Goal: Task Accomplishment & Management: Complete application form

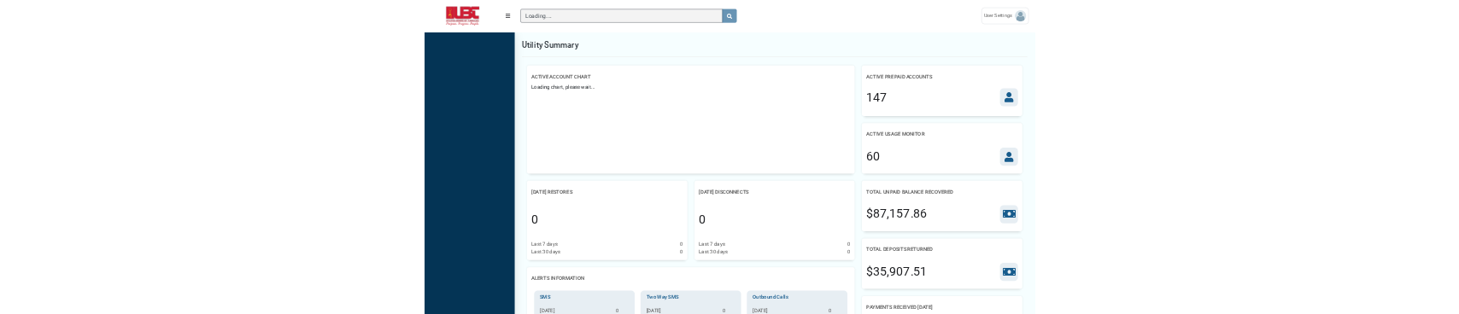
scroll to position [8, 0]
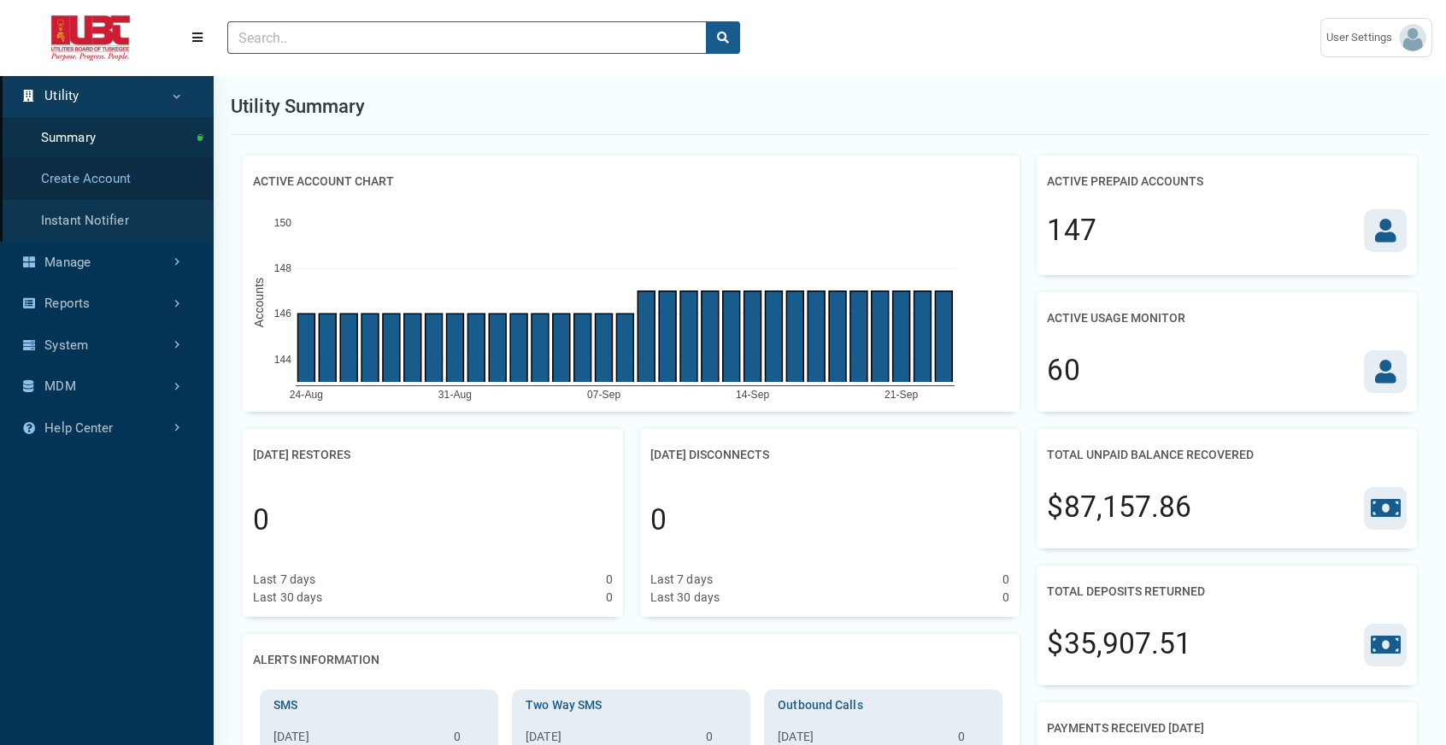
click at [125, 200] on link "Create Account" at bounding box center [107, 179] width 214 height 42
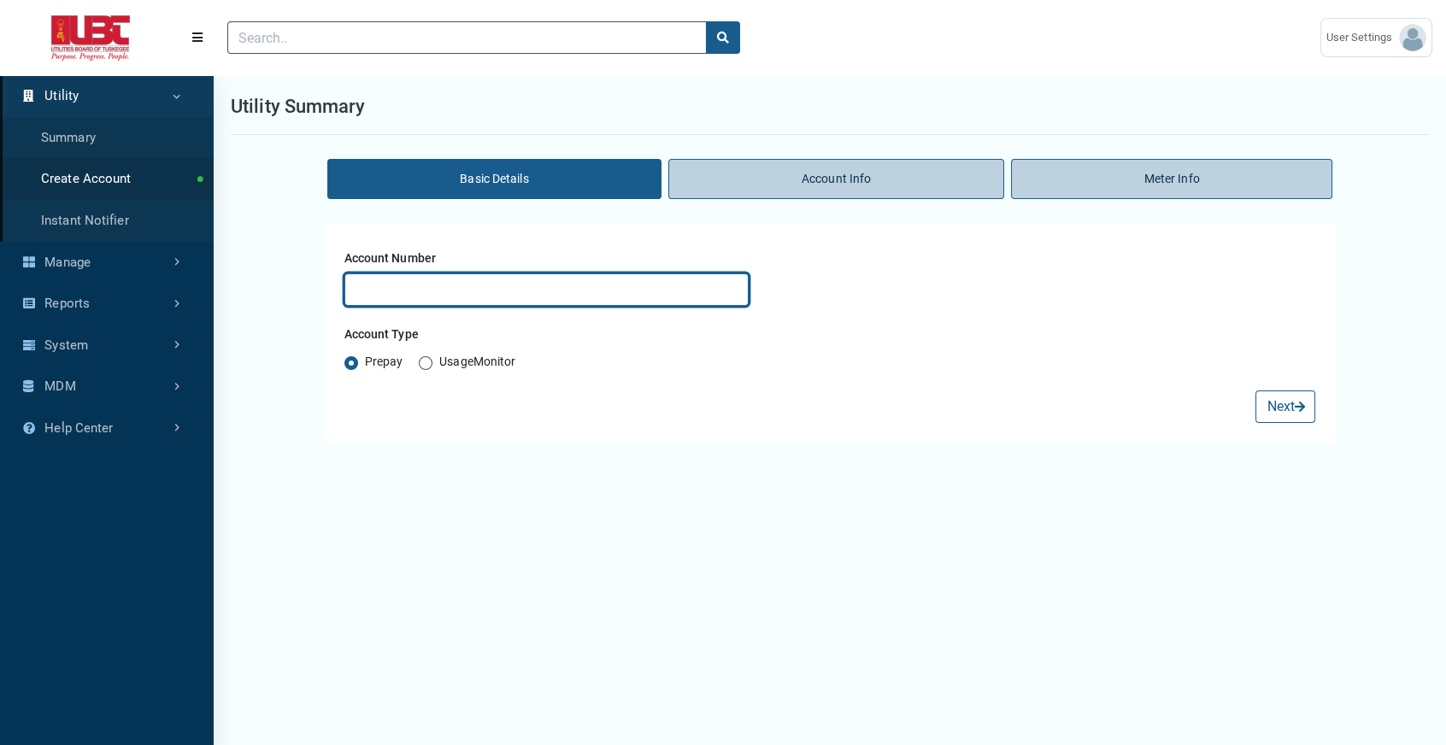
click at [507, 306] on input "text" at bounding box center [546, 289] width 405 height 32
type input "testr4343"
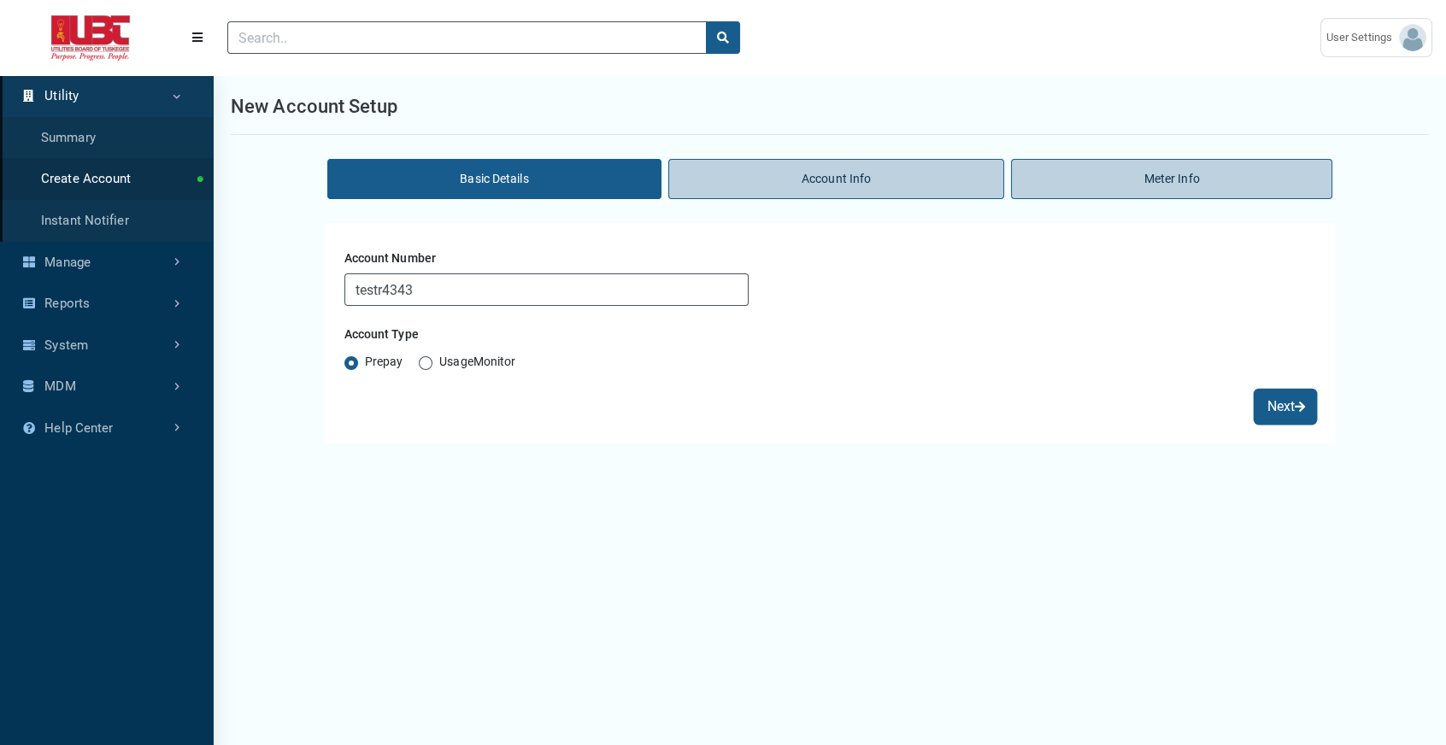
click at [1269, 423] on button "Next" at bounding box center [1285, 406] width 60 height 32
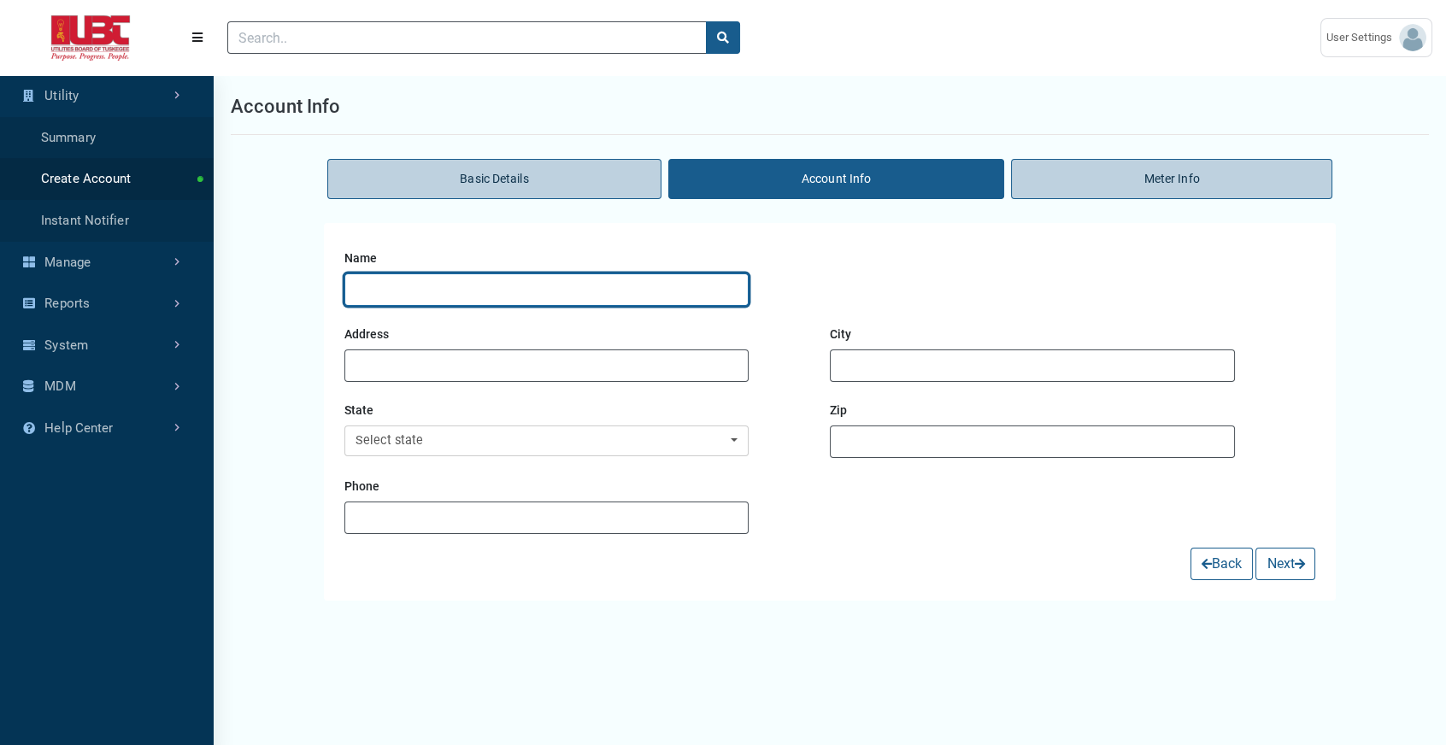
click at [579, 306] on input "text" at bounding box center [546, 289] width 405 height 32
type input "fwsfs"
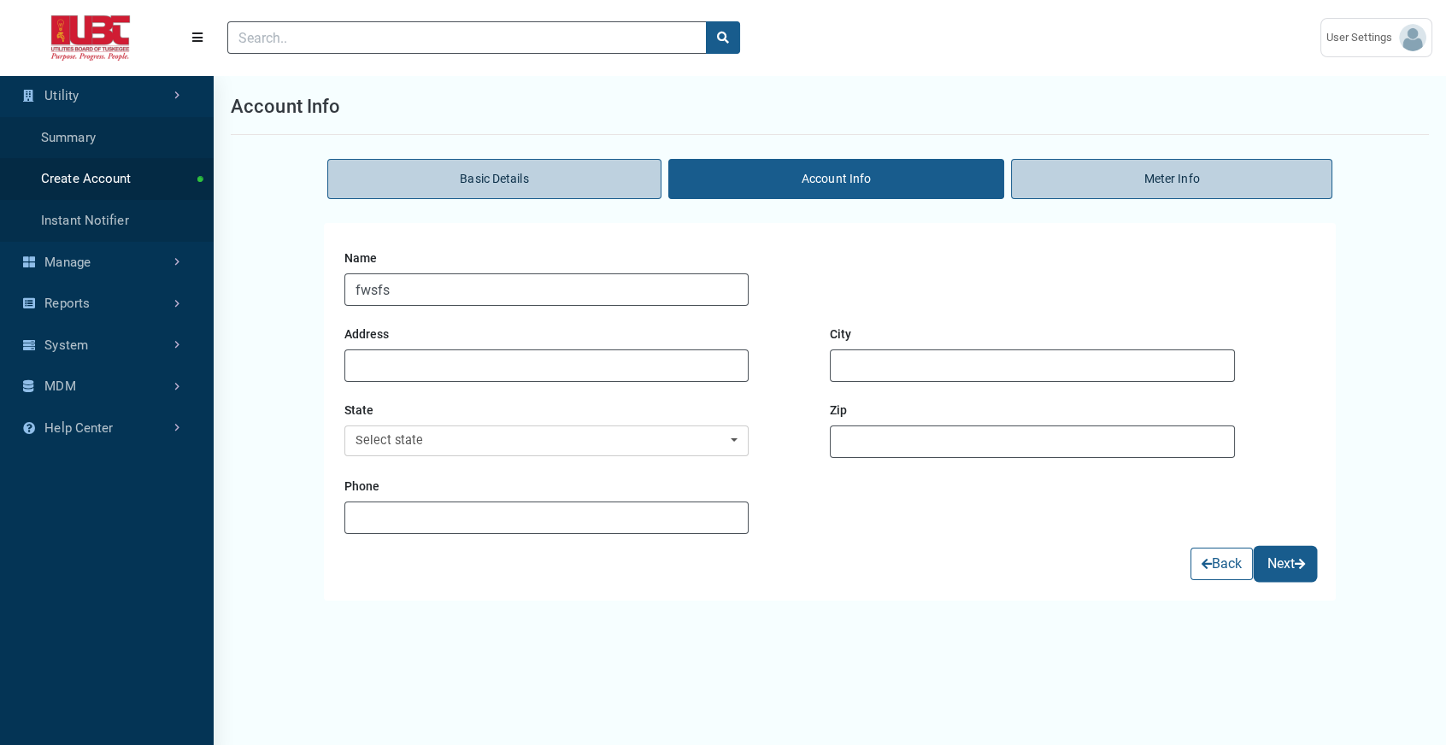
click at [1279, 580] on button "Next" at bounding box center [1285, 564] width 60 height 32
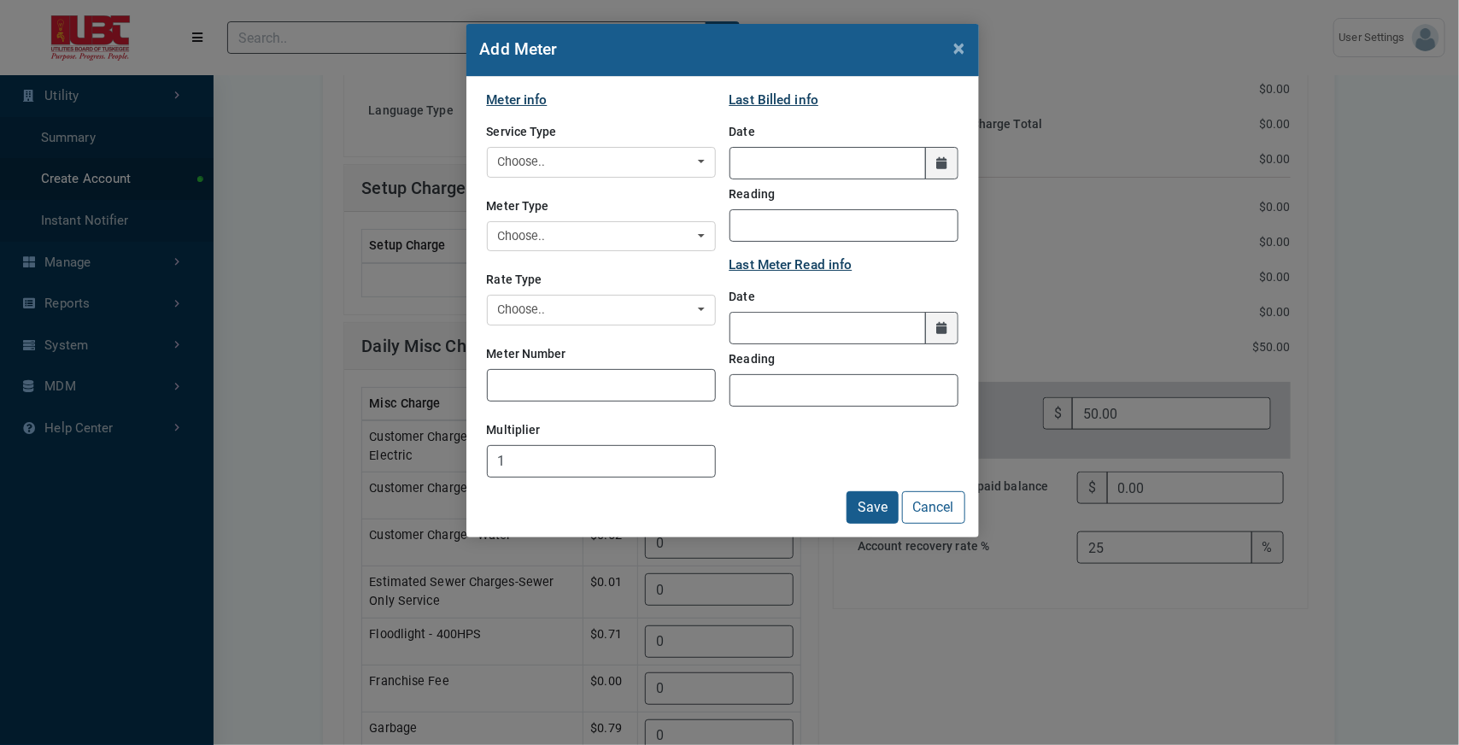
scroll to position [6, 0]
